Goal: Navigation & Orientation: Find specific page/section

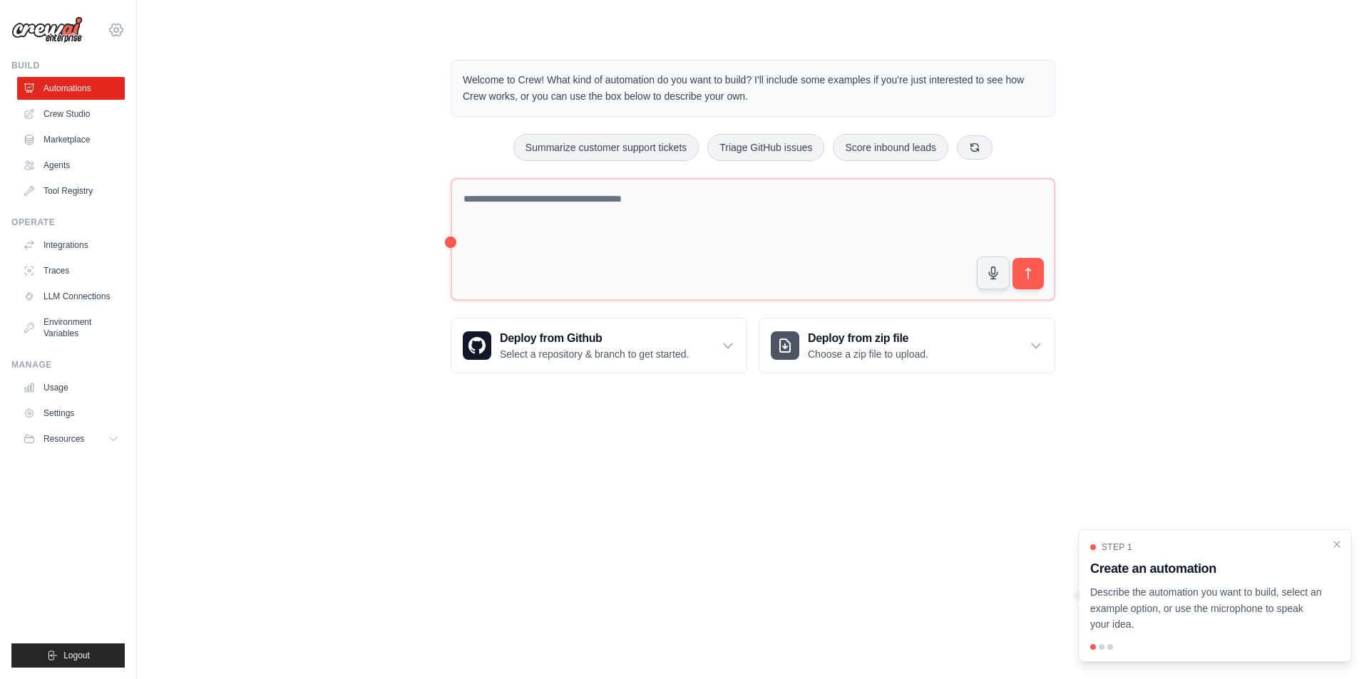
click at [109, 25] on icon at bounding box center [116, 29] width 17 height 17
drag, startPoint x: 96, startPoint y: 58, endPoint x: 151, endPoint y: 53, distance: 55.1
click at [151, 53] on div "[EMAIL_ADDRESS][DOMAIN_NAME]" at bounding box center [112, 60] width 103 height 14
click at [207, 49] on div "Welcome to Crew! What kind of automation do you want to build? I'll include som…" at bounding box center [753, 216] width 1186 height 359
